Goal: Information Seeking & Learning: Learn about a topic

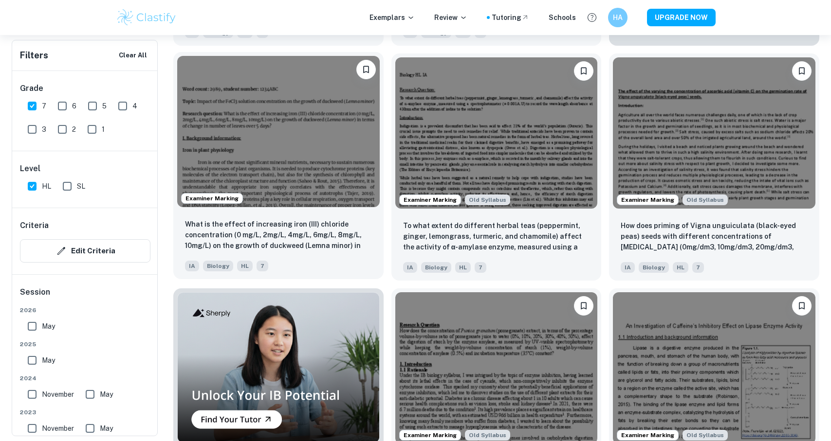
scroll to position [560, 0]
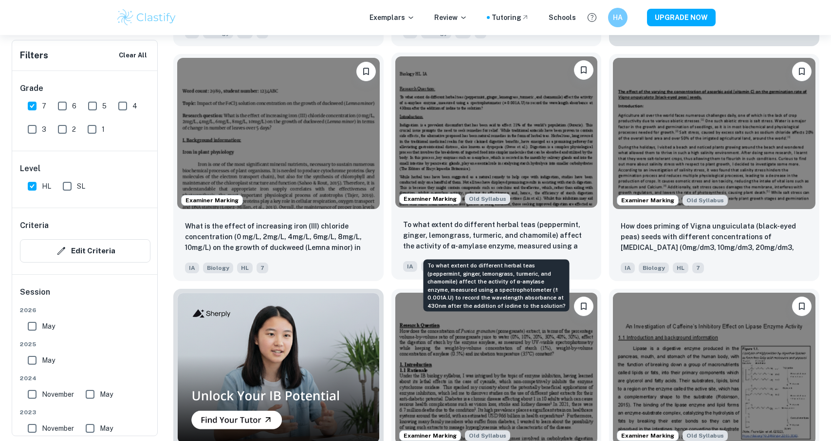
click at [469, 220] on p "To what extent do different herbal teas (peppermint, ginger, lemongrass, turmer…" at bounding box center [496, 236] width 187 height 33
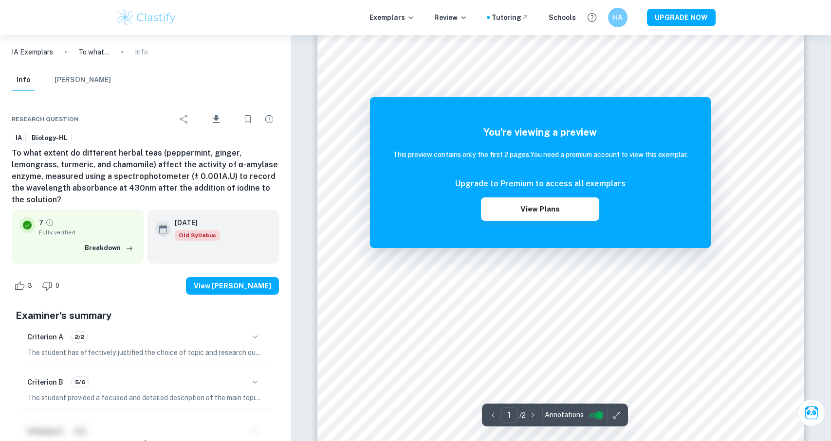
scroll to position [424, 0]
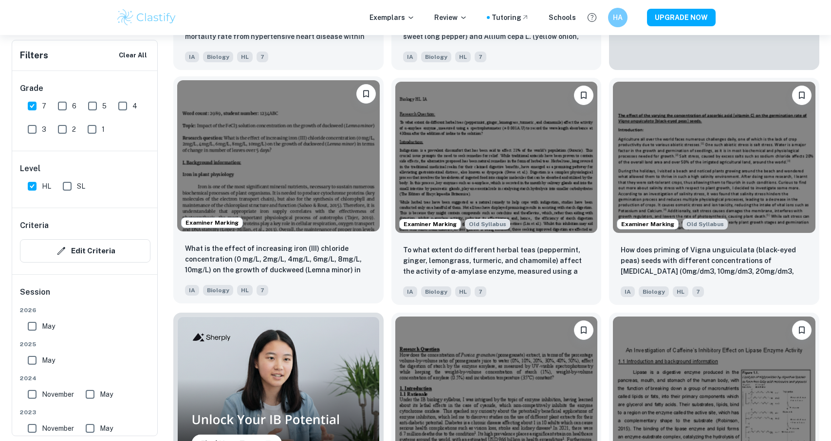
scroll to position [535, 0]
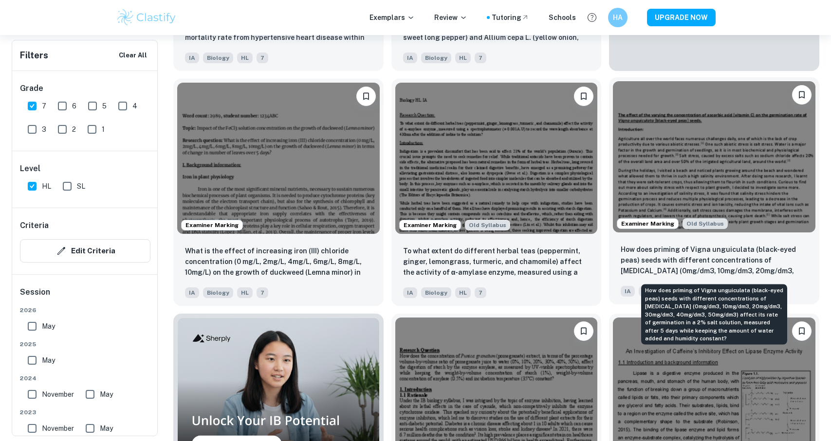
click at [732, 251] on p "How does priming of Vigna unguiculata (black-eyed peas) seeds with different co…" at bounding box center [714, 260] width 187 height 33
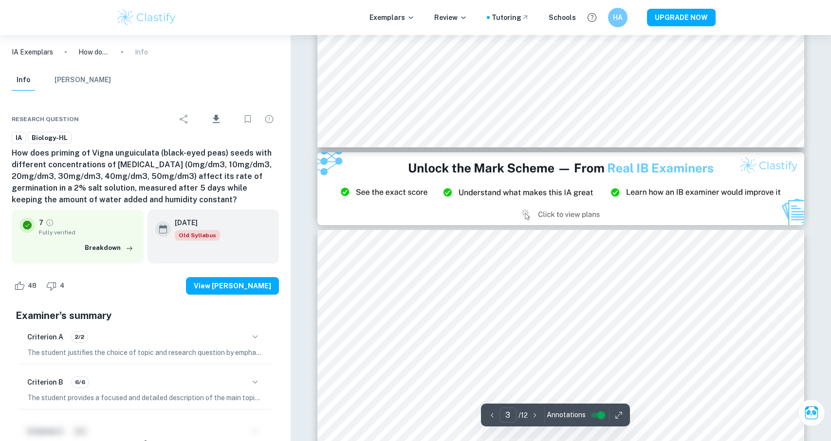
type input "2"
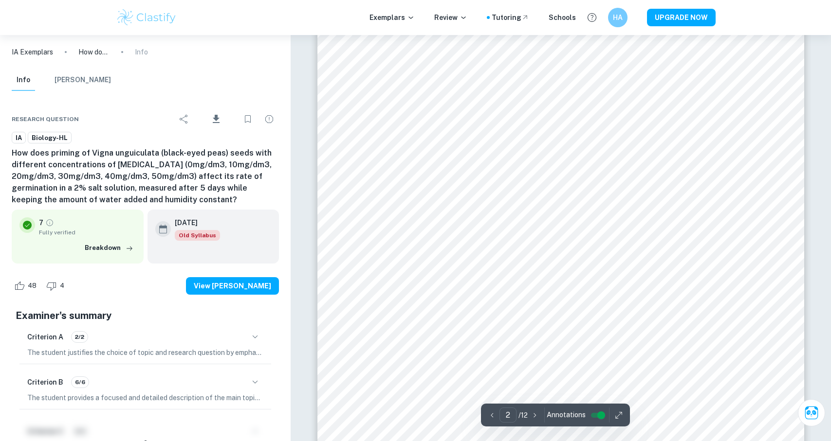
scroll to position [882, 0]
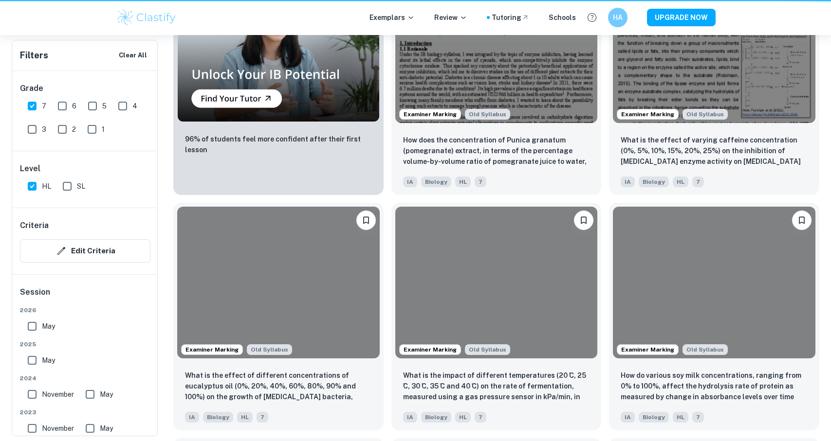
scroll to position [535, 0]
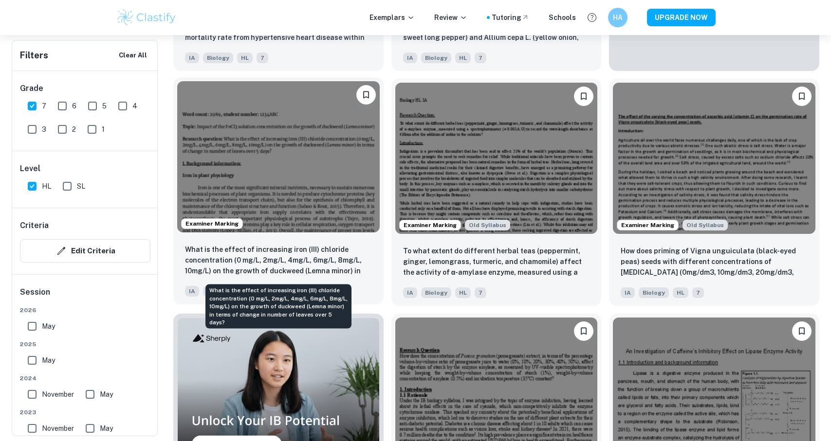
click at [293, 252] on p "What is the effect of increasing iron (III) chloride concentration (0 mg/L, 2mg…" at bounding box center [278, 260] width 187 height 33
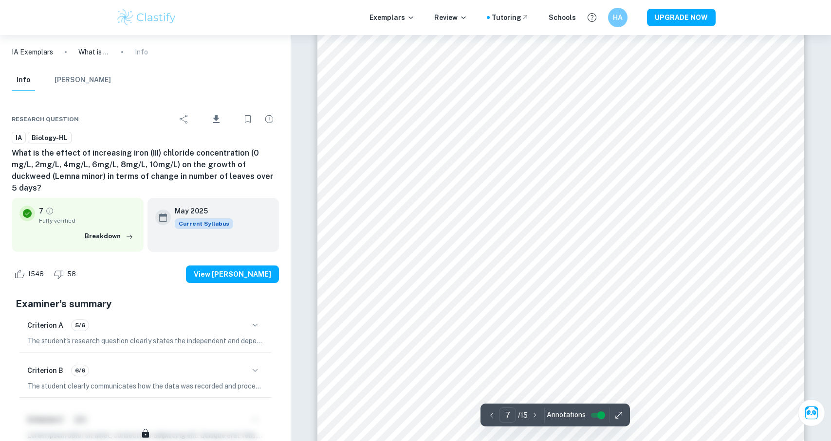
scroll to position [4389, 0]
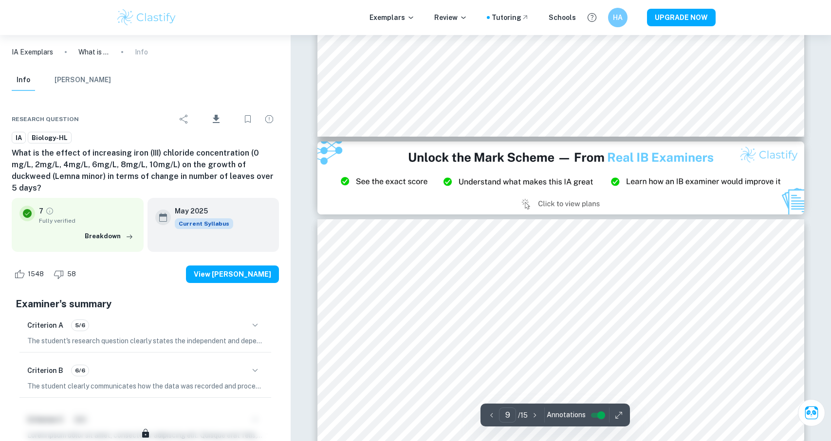
type input "8"
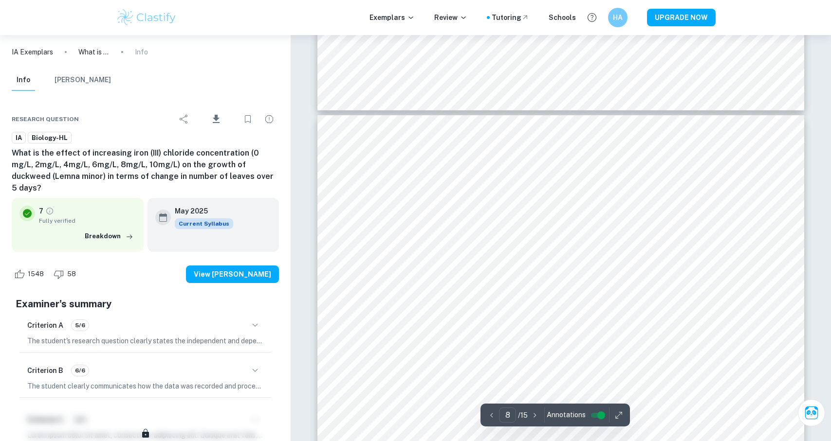
scroll to position [4936, 0]
